Goal: Navigation & Orientation: Find specific page/section

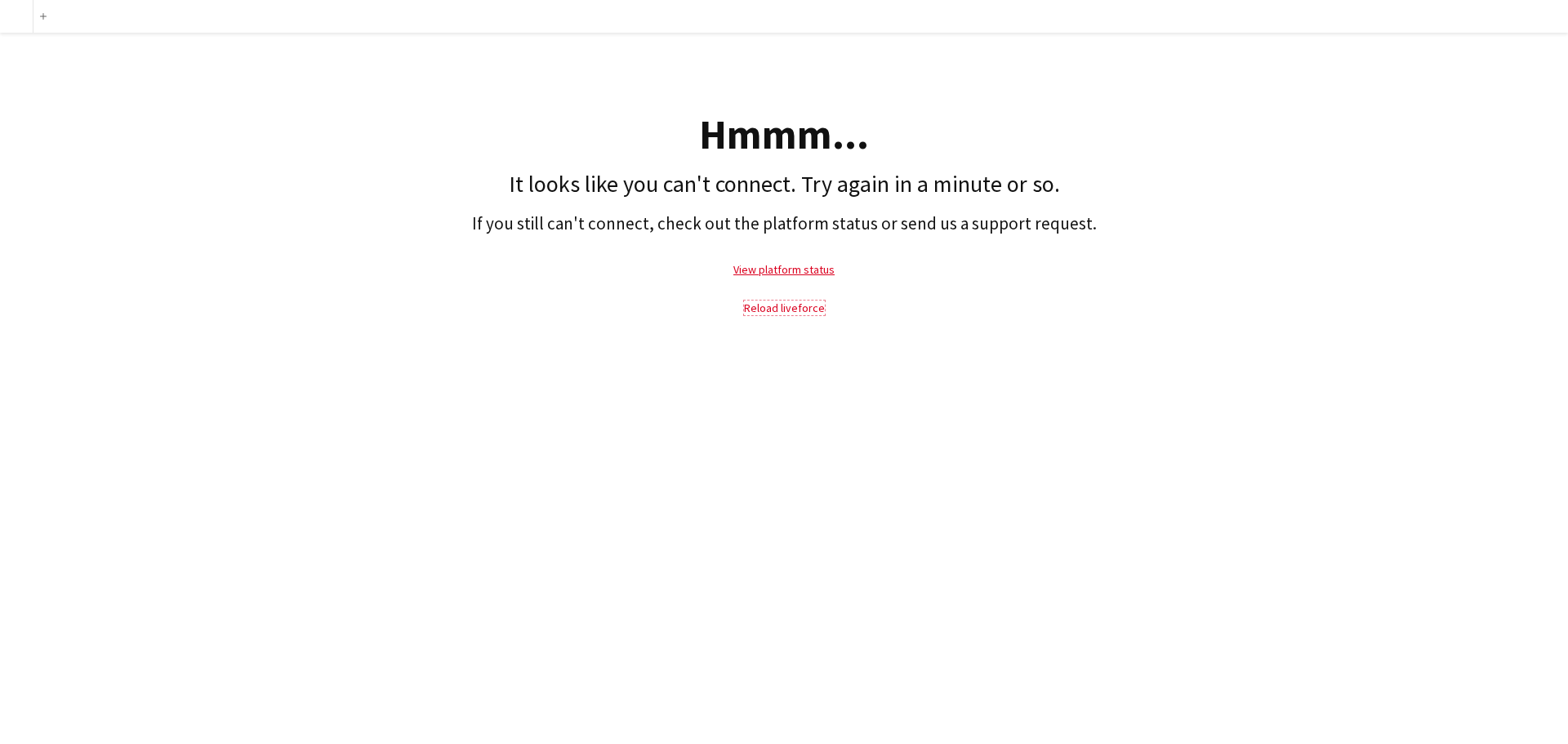
click at [794, 312] on link "Reload liveforce" at bounding box center [784, 307] width 81 height 14
